Goal: Information Seeking & Learning: Learn about a topic

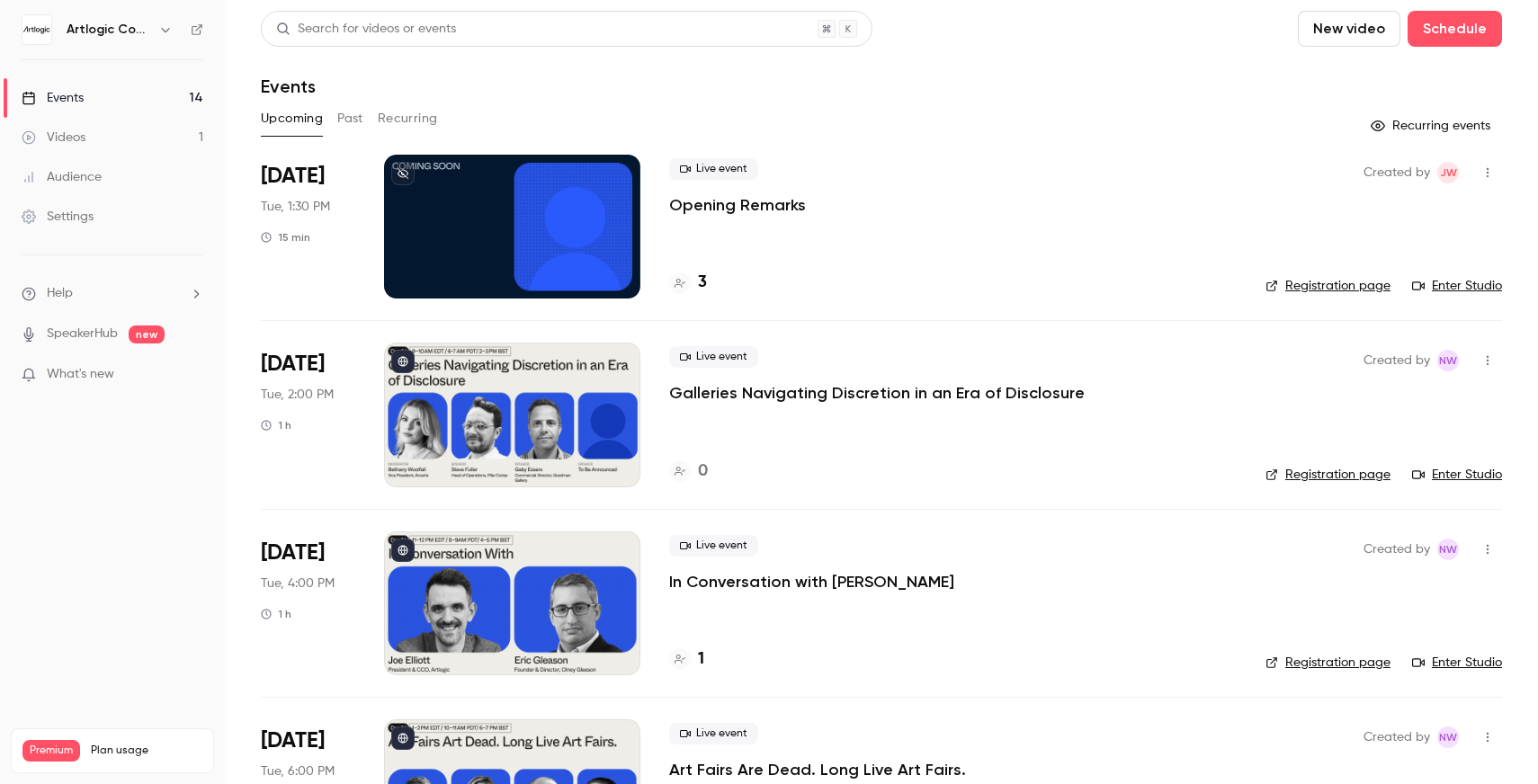
click at [842, 139] on div "Upcoming Past Recurring" at bounding box center [881, 123] width 1241 height 36
click at [952, 73] on header "Search for videos or events New video Schedule Events" at bounding box center [881, 53] width 1241 height 87
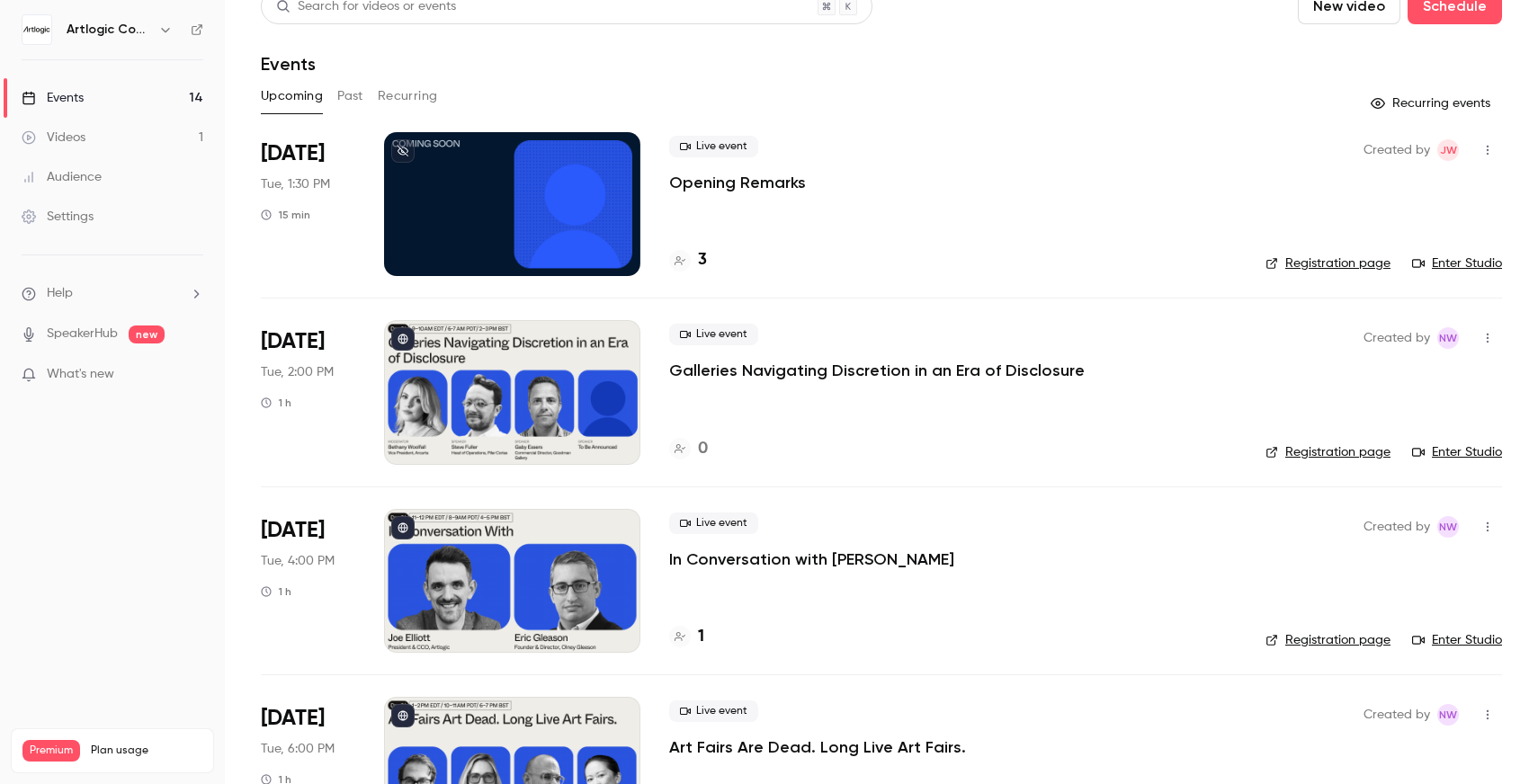
click at [658, 98] on div "Upcoming Past Recurring" at bounding box center [881, 96] width 1241 height 29
click at [358, 106] on button "Past" at bounding box center [349, 96] width 26 height 29
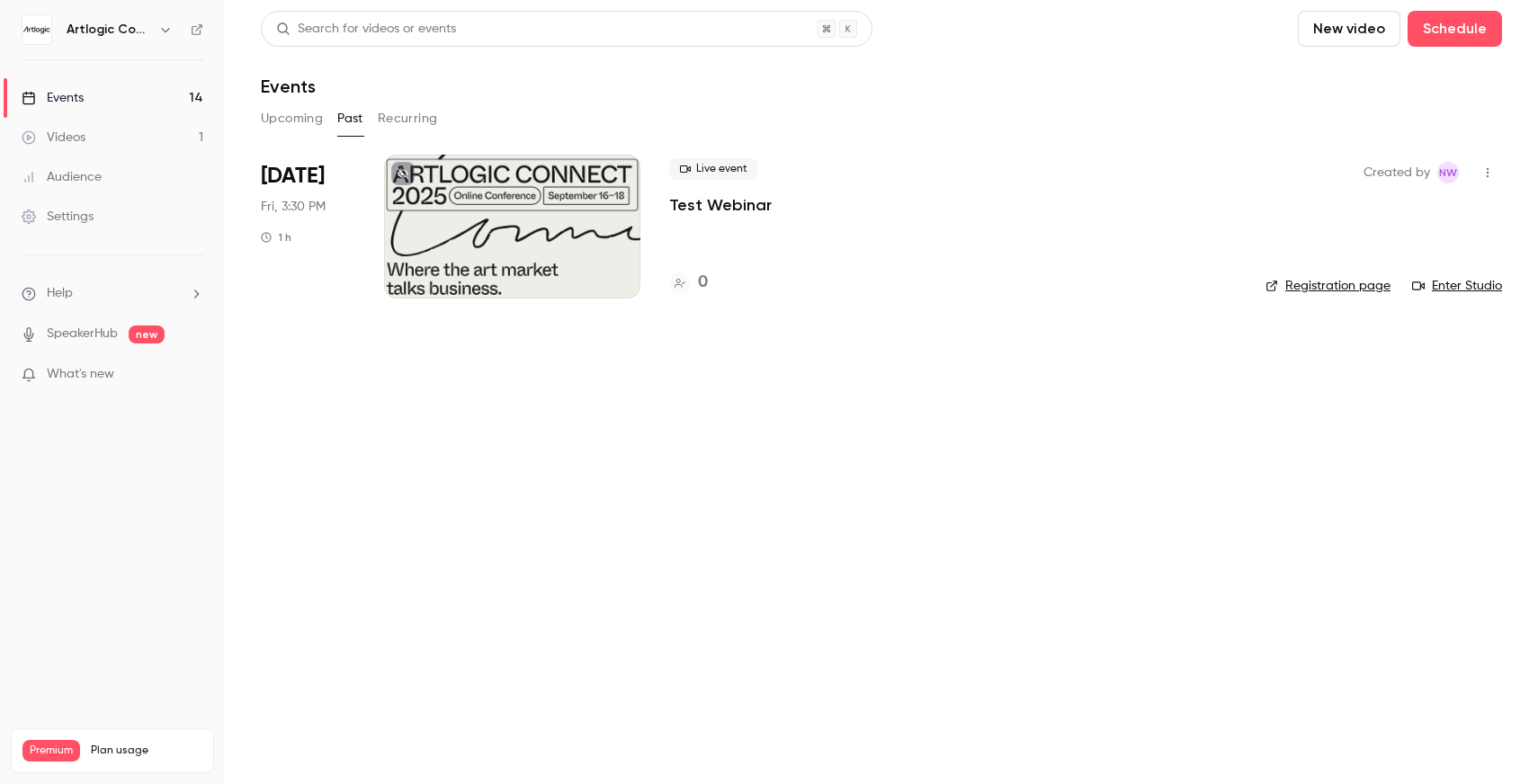
click at [293, 126] on button "Upcoming" at bounding box center [291, 119] width 62 height 29
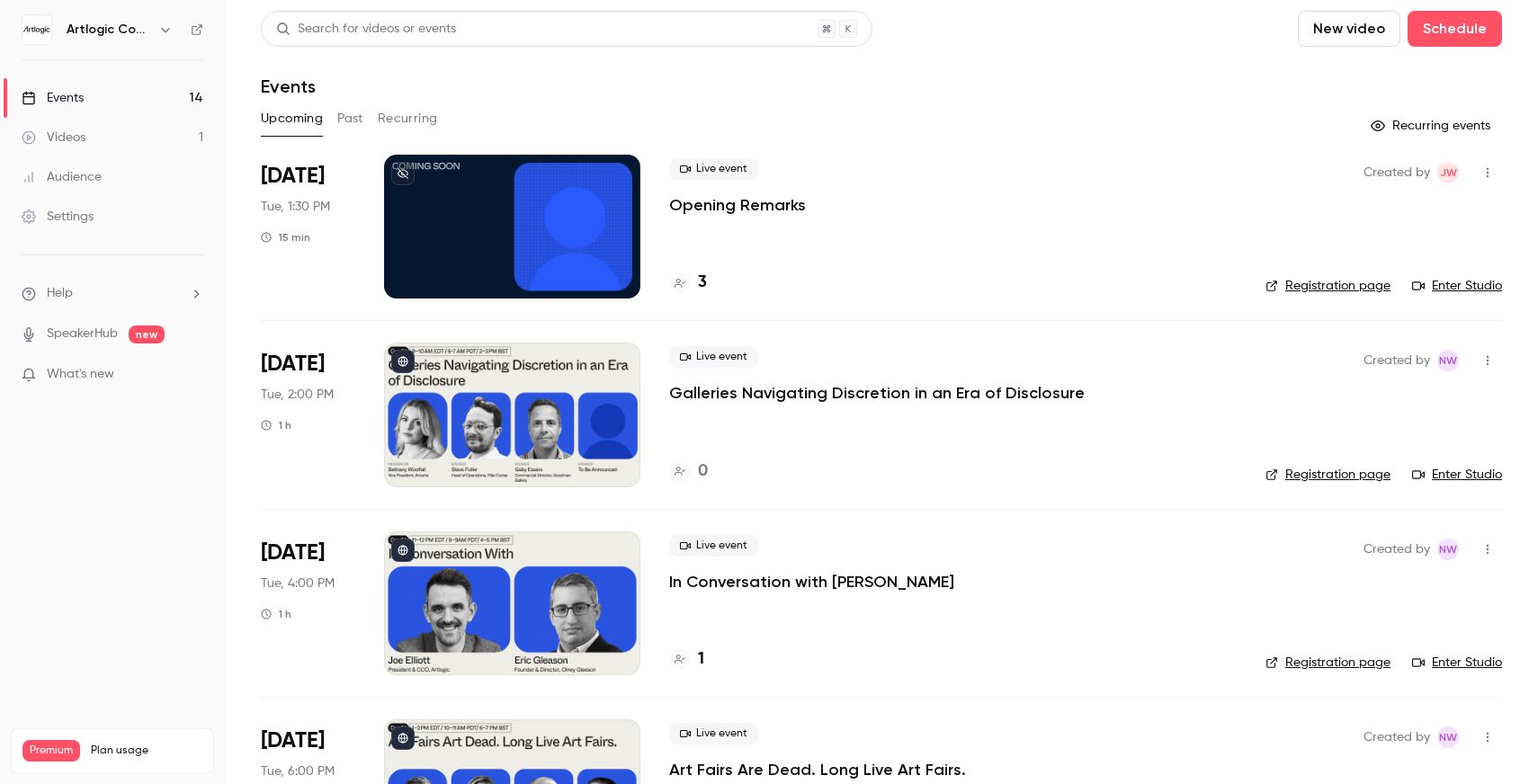
click at [711, 108] on div "Upcoming Past Recurring" at bounding box center [881, 119] width 1241 height 29
click at [576, 109] on div "Upcoming Past Recurring" at bounding box center [881, 119] width 1241 height 29
click at [841, 194] on div "Live event Opening Remarks" at bounding box center [953, 186] width 567 height 57
click at [717, 128] on div "Upcoming Past Recurring" at bounding box center [881, 119] width 1241 height 29
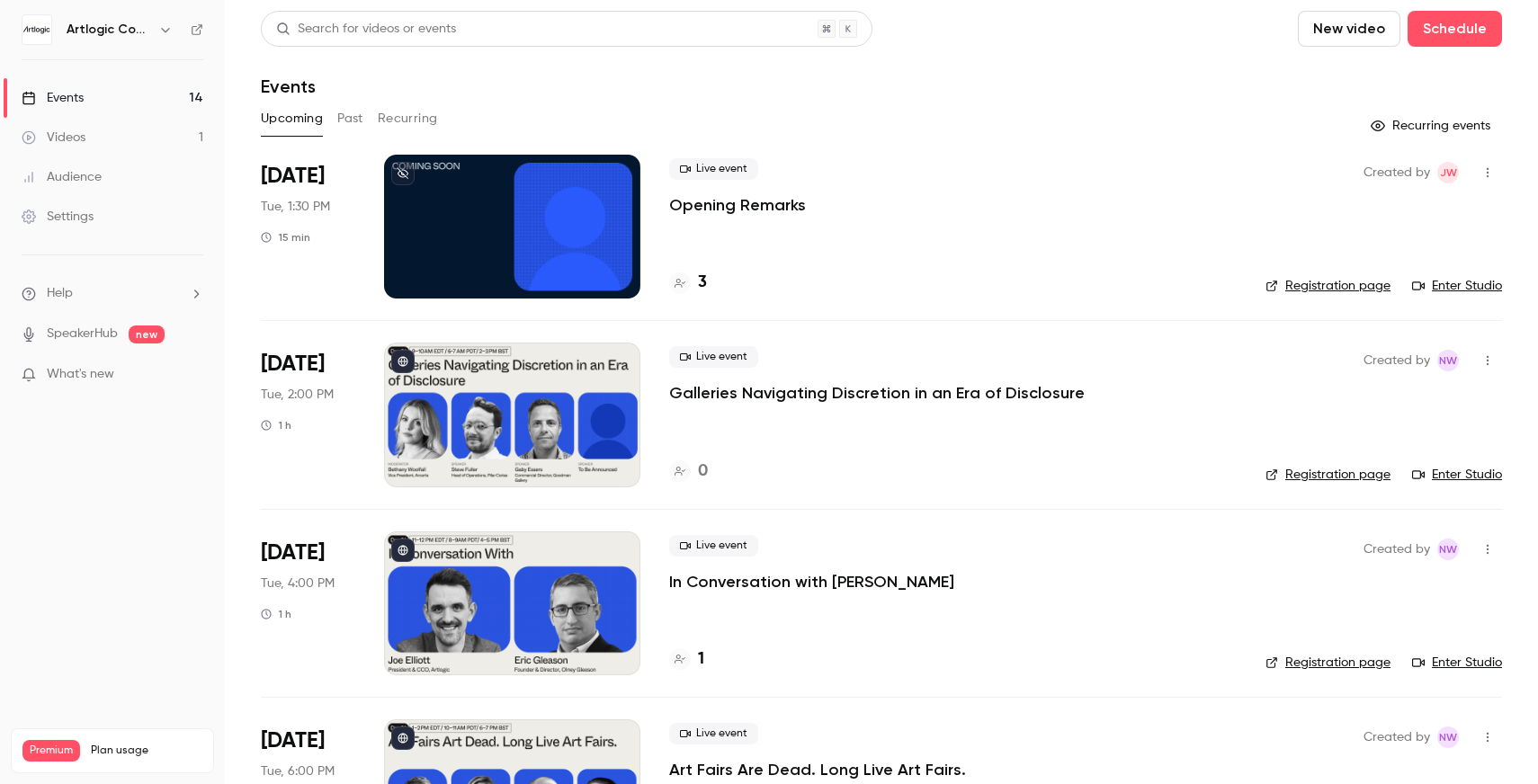
click at [361, 115] on button "Past" at bounding box center [349, 119] width 26 height 29
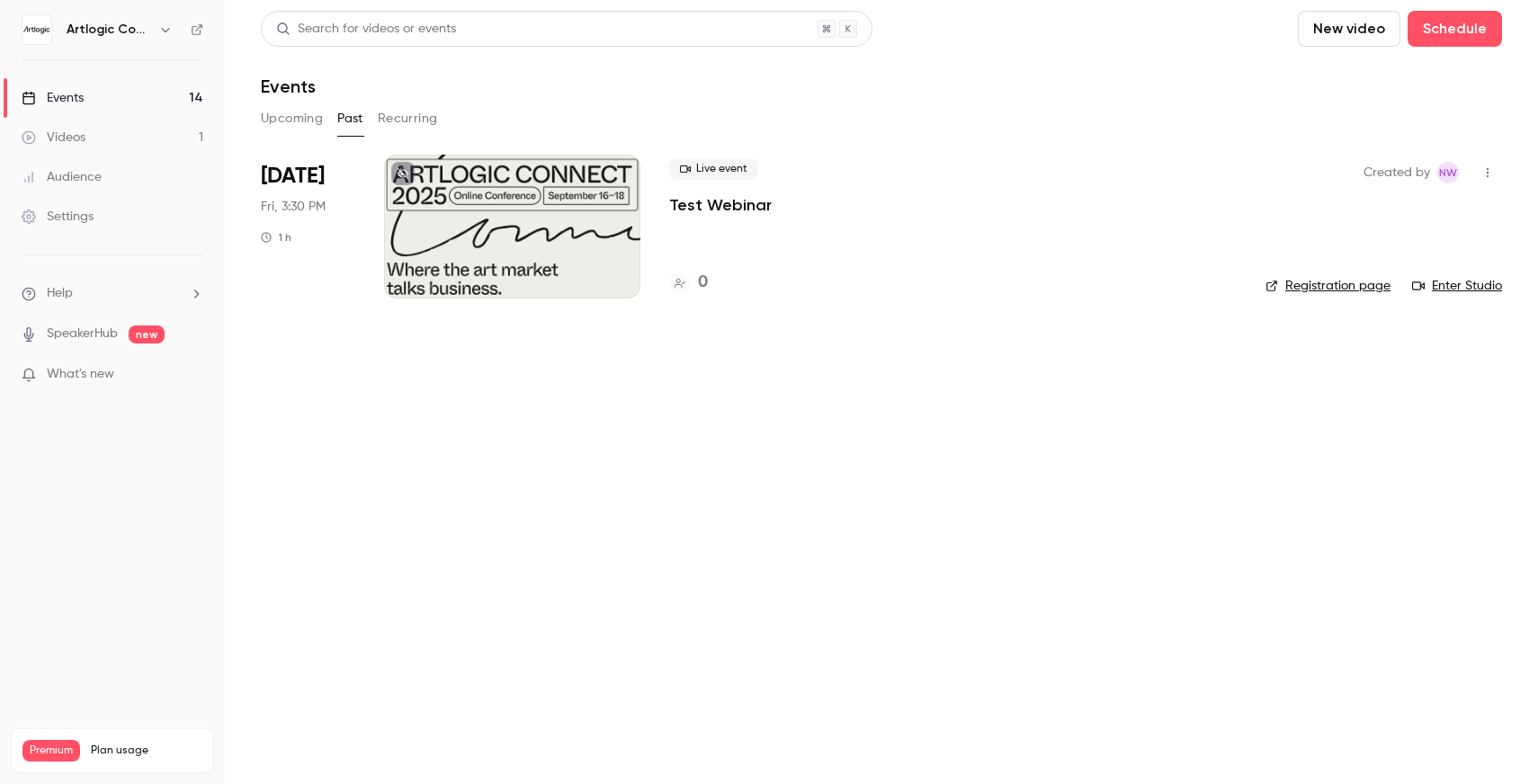
click at [401, 115] on button "Recurring" at bounding box center [407, 119] width 60 height 29
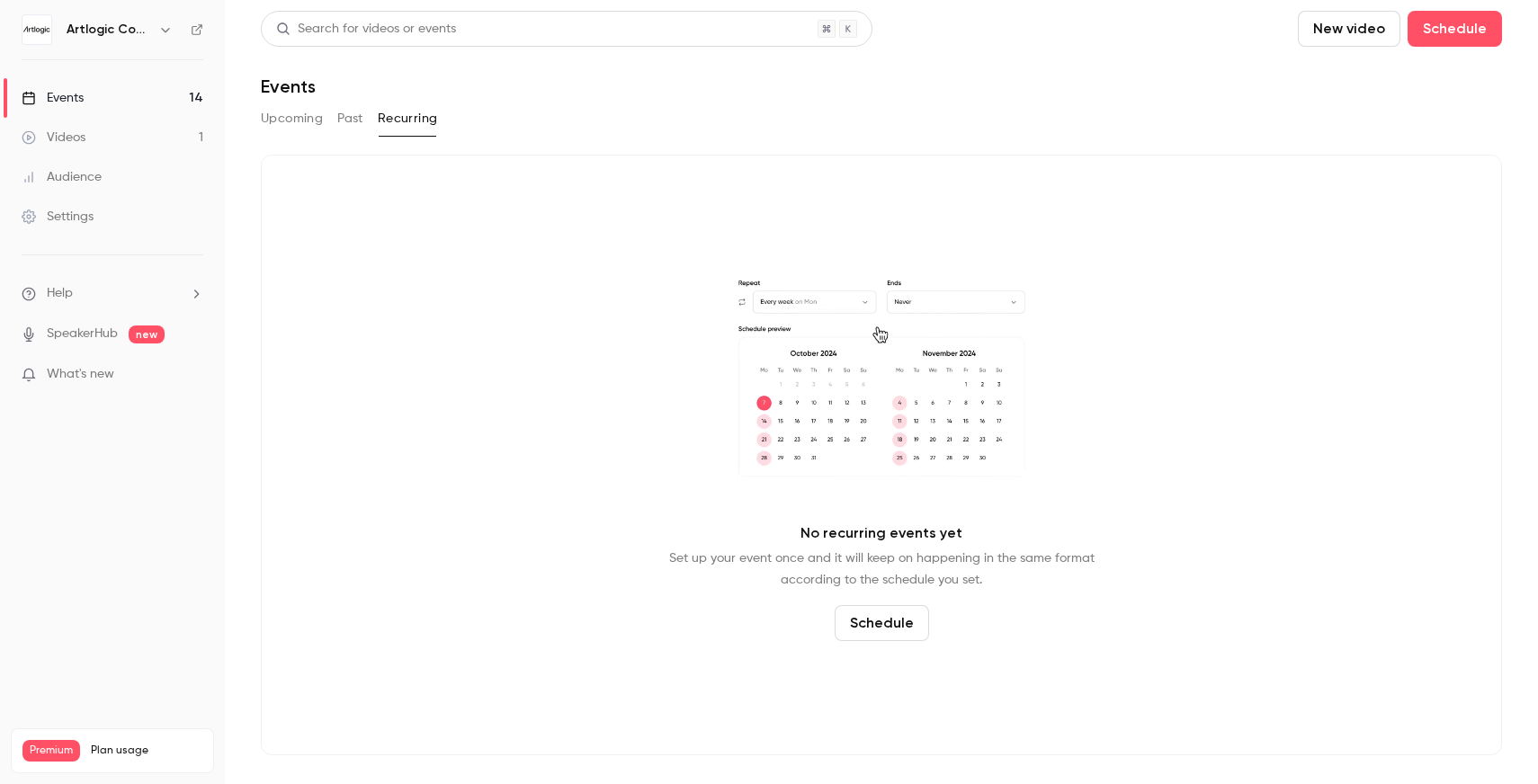
click at [277, 121] on button "Upcoming" at bounding box center [291, 119] width 62 height 29
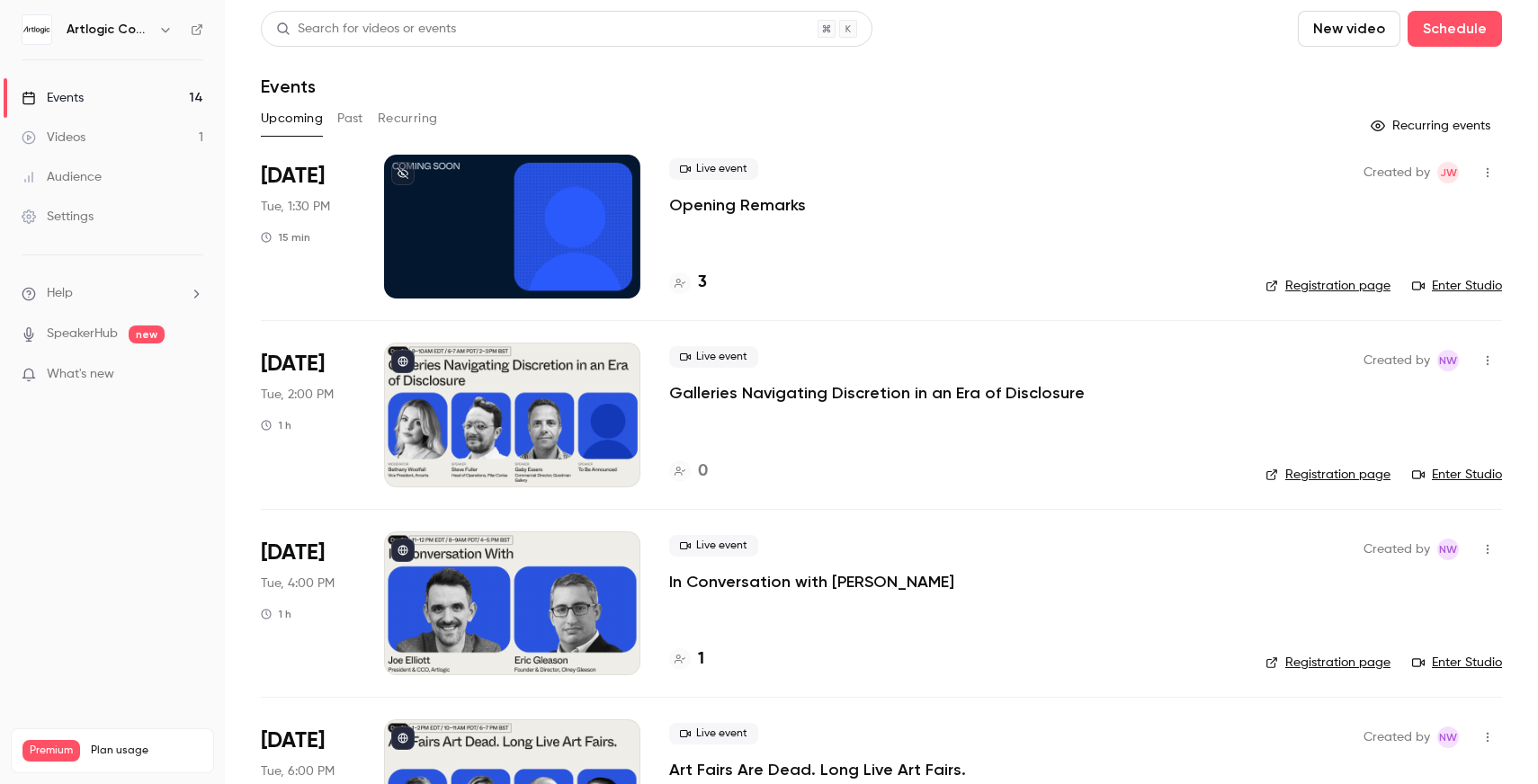
click at [364, 69] on header "Search for videos or events New video Schedule Events" at bounding box center [881, 53] width 1241 height 87
click at [358, 115] on button "Past" at bounding box center [349, 119] width 26 height 29
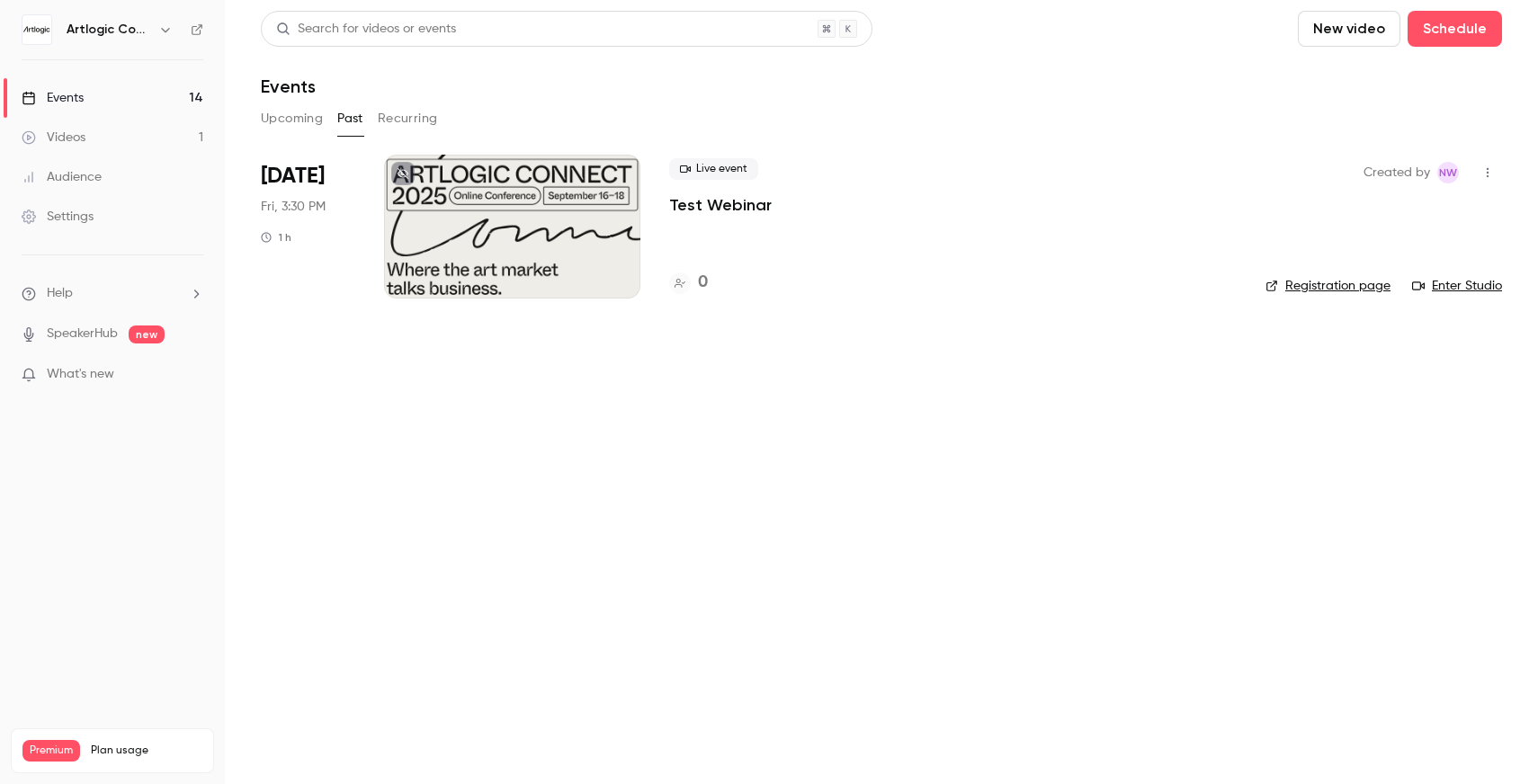
click at [700, 211] on p "Test Webinar" at bounding box center [720, 205] width 103 height 22
click at [309, 128] on button "Upcoming" at bounding box center [291, 119] width 62 height 29
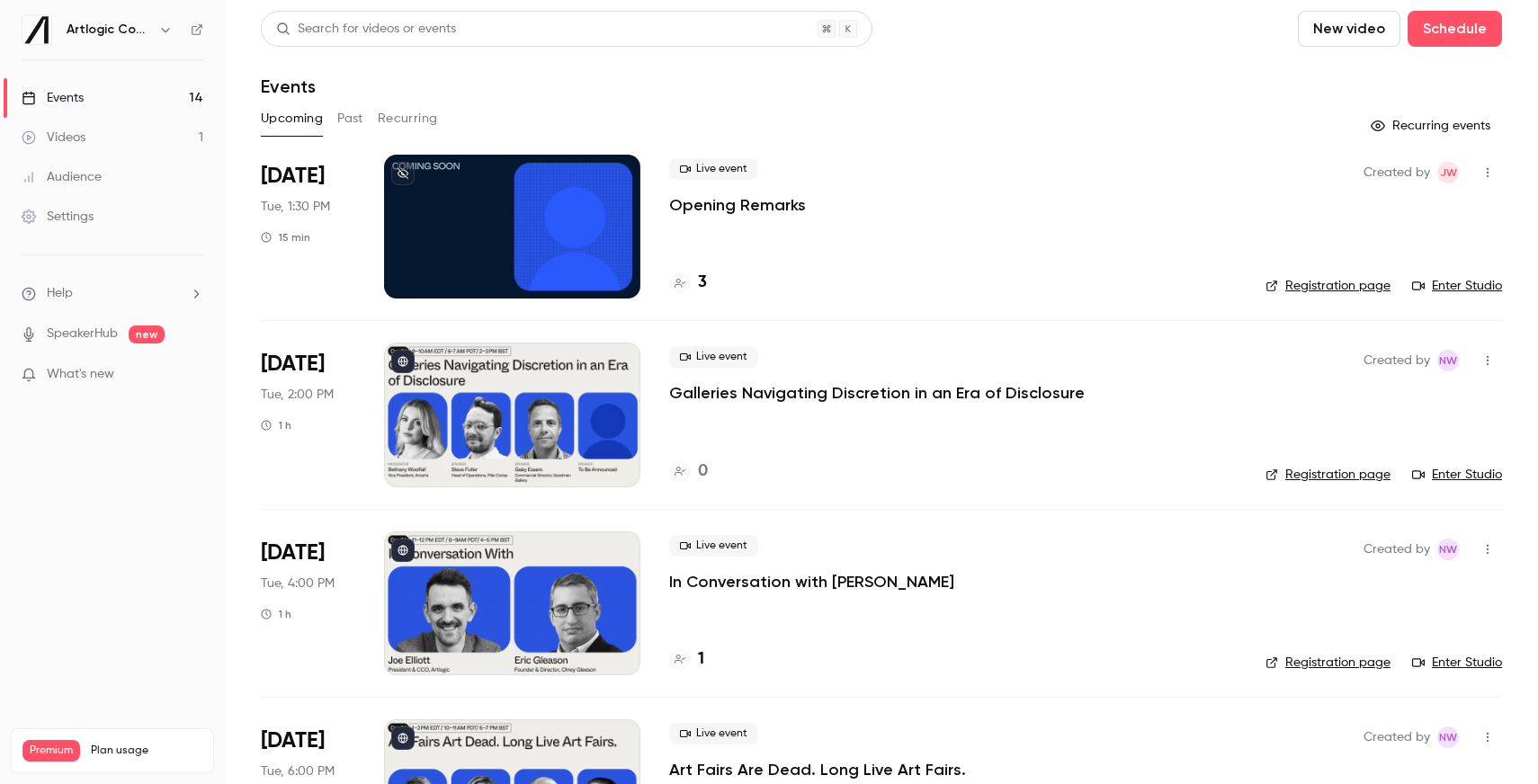
click at [751, 91] on div "Events" at bounding box center [881, 86] width 1241 height 22
click at [711, 161] on span "Live event" at bounding box center [714, 168] width 89 height 22
click at [711, 163] on span "Live event" at bounding box center [714, 168] width 89 height 22
click at [704, 166] on span "Live event" at bounding box center [714, 168] width 89 height 22
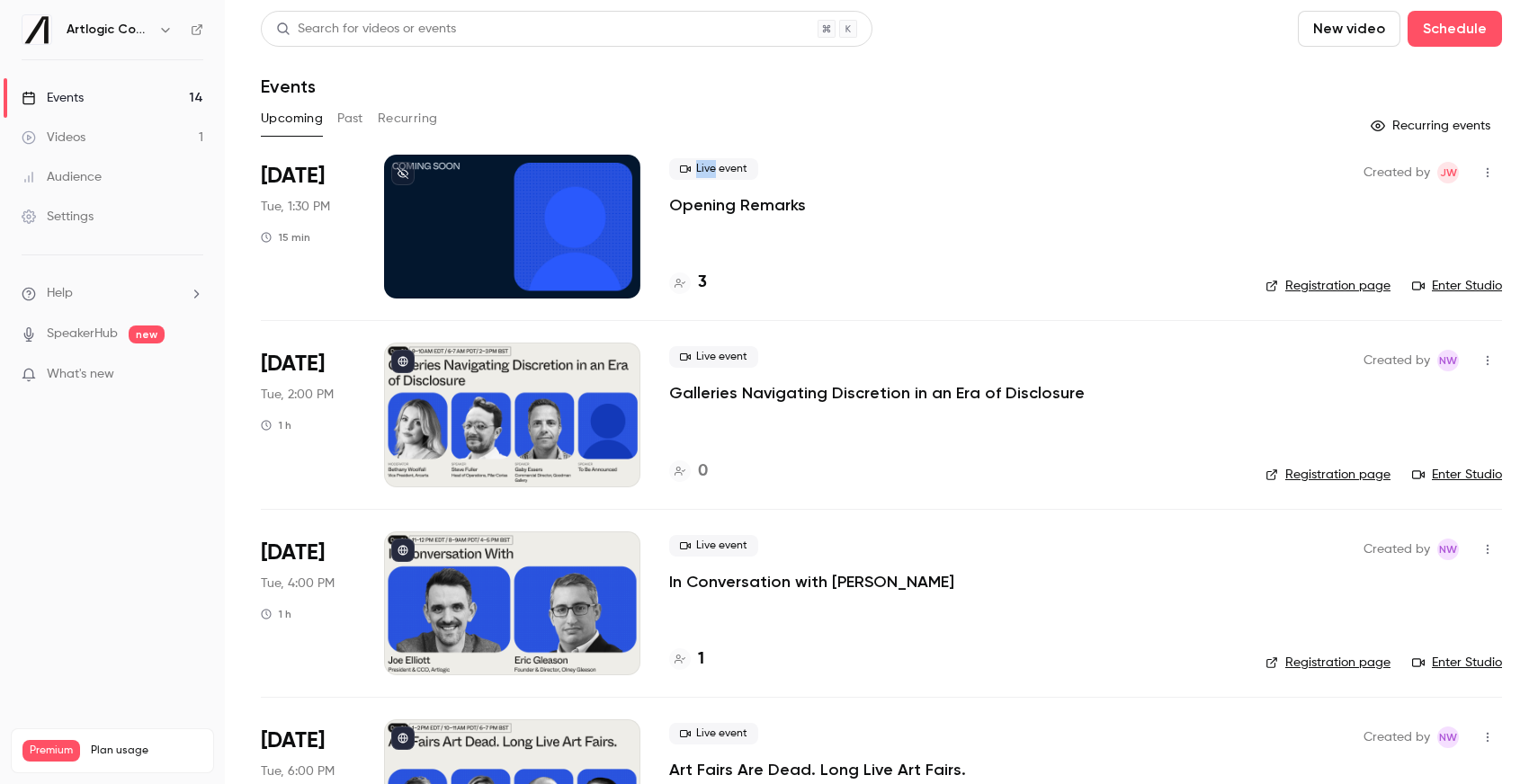
click at [704, 166] on span "Live event" at bounding box center [714, 168] width 89 height 22
click at [702, 166] on span "Live event" at bounding box center [714, 168] width 89 height 22
click at [700, 167] on span "Live event" at bounding box center [714, 168] width 89 height 22
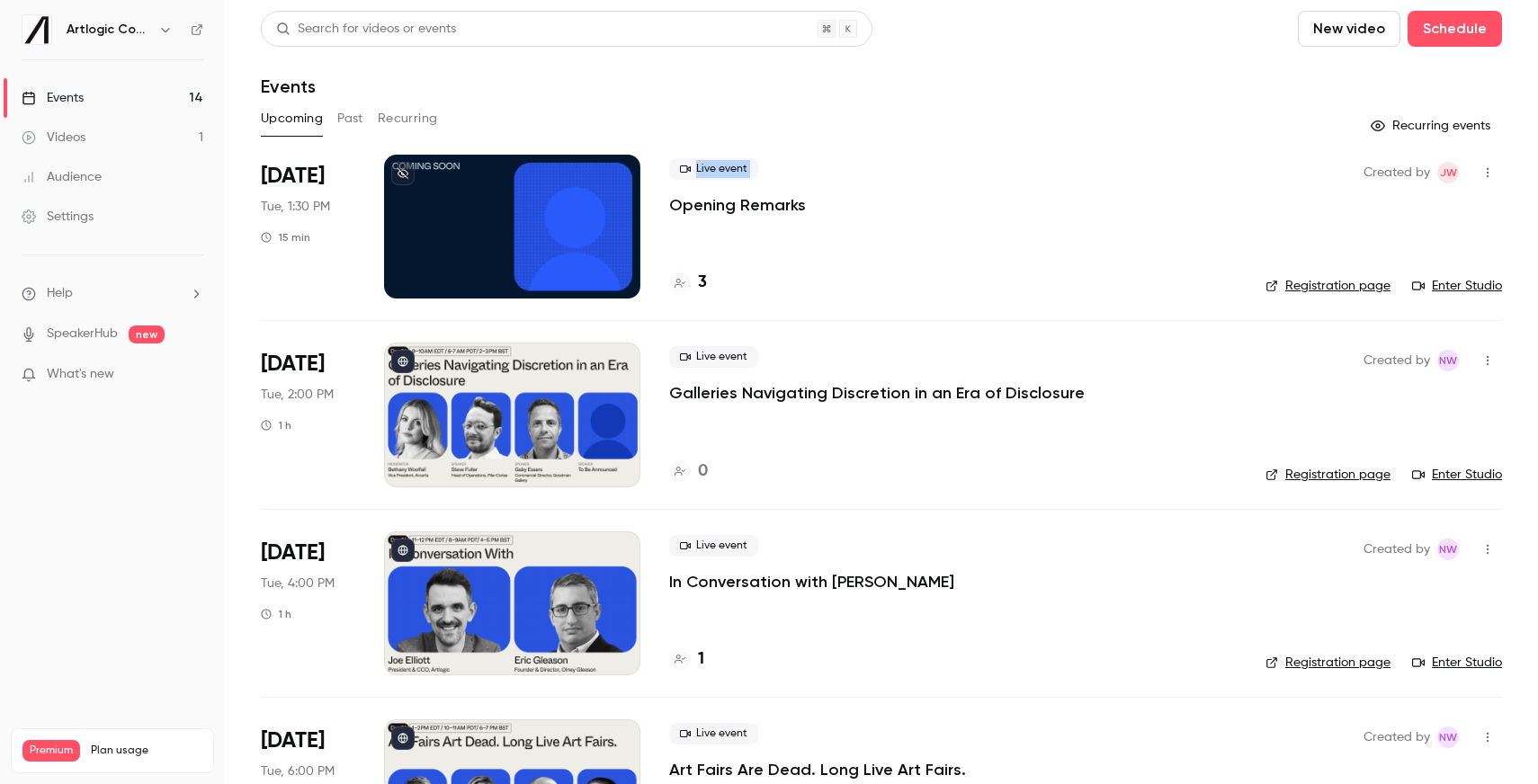
click at [700, 167] on span "Live event" at bounding box center [714, 168] width 89 height 22
click at [697, 168] on span "Live event" at bounding box center [714, 168] width 89 height 22
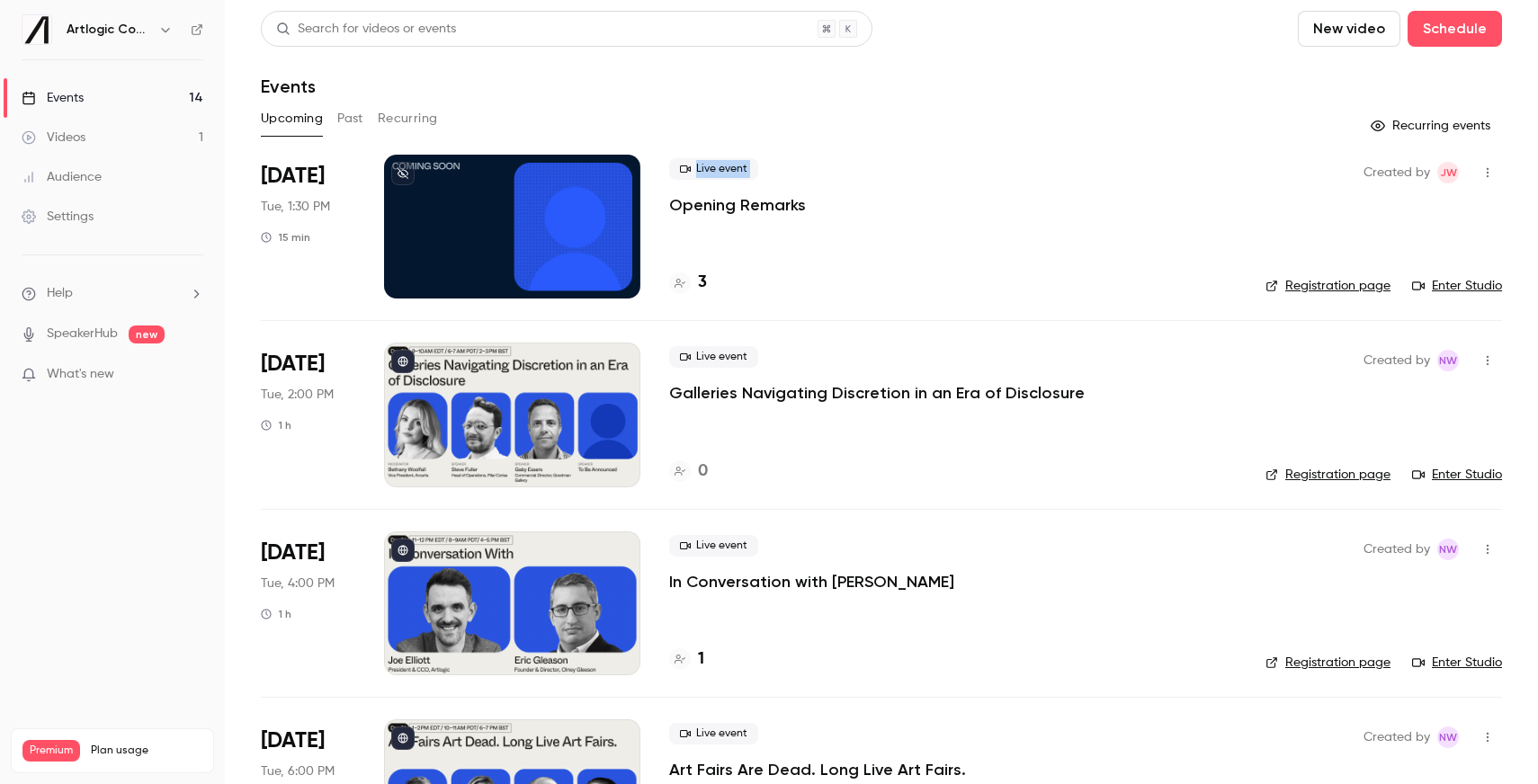
click at [697, 168] on span "Live event" at bounding box center [714, 168] width 89 height 22
click at [697, 356] on span "Live event" at bounding box center [714, 357] width 89 height 22
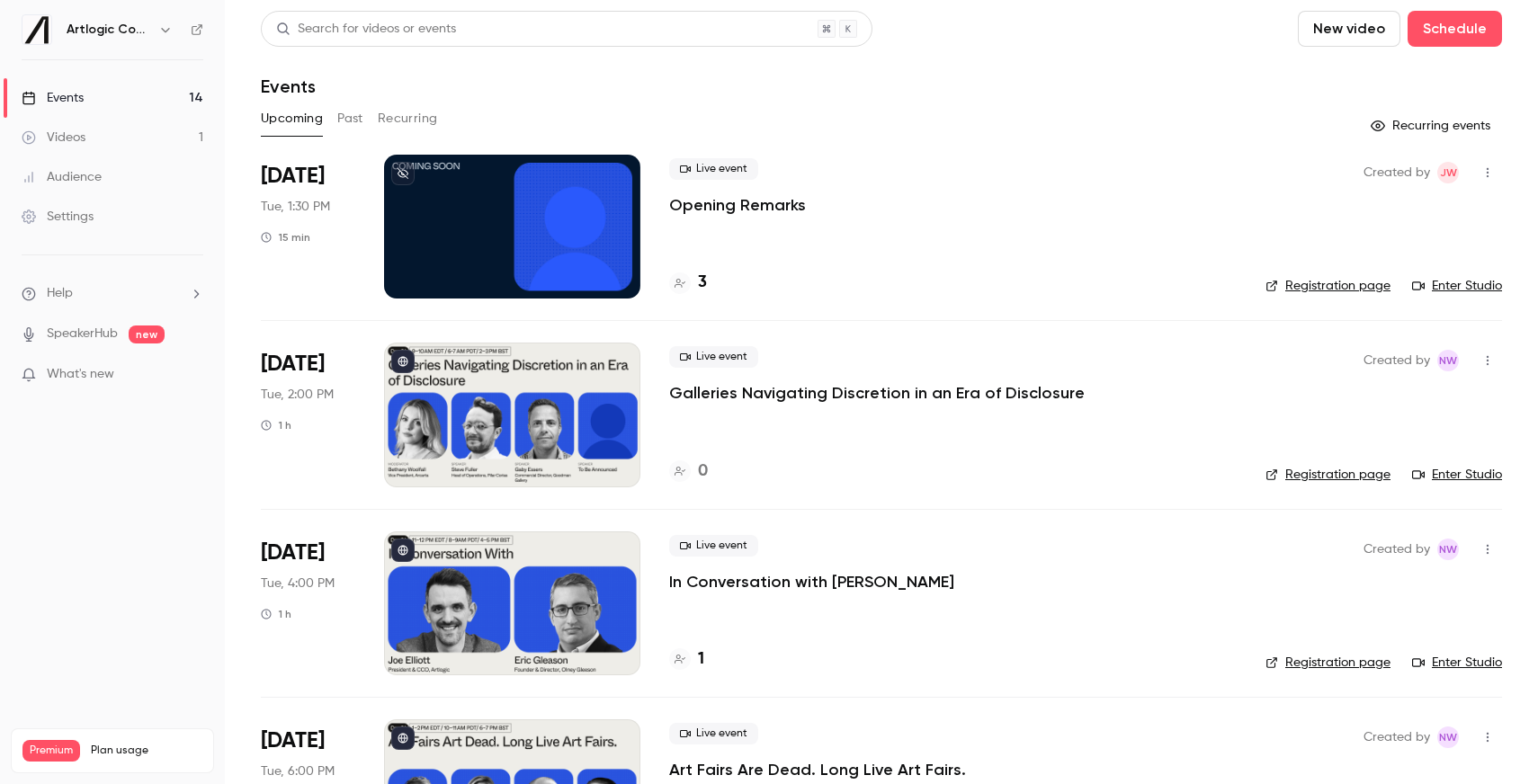
click at [951, 167] on div "Live event Opening Remarks" at bounding box center [953, 186] width 567 height 57
click at [894, 166] on div "Live event Opening Remarks" at bounding box center [953, 186] width 567 height 57
click at [886, 117] on div "Upcoming Past Recurring" at bounding box center [881, 119] width 1241 height 29
